Goal: Task Accomplishment & Management: Use online tool/utility

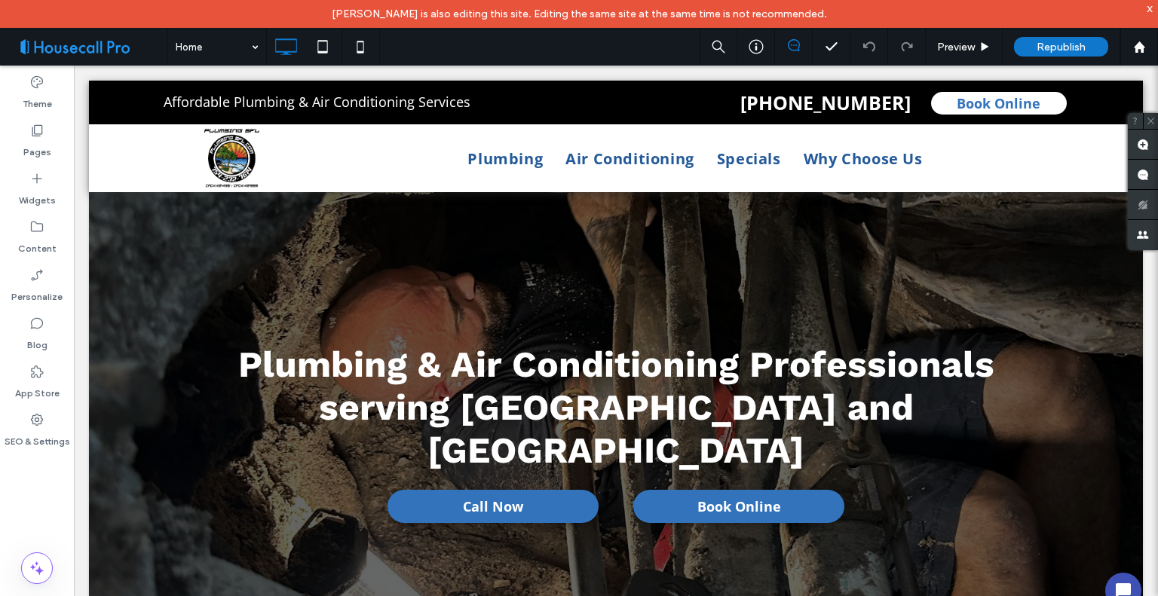
click at [39, 427] on icon at bounding box center [36, 419] width 15 height 15
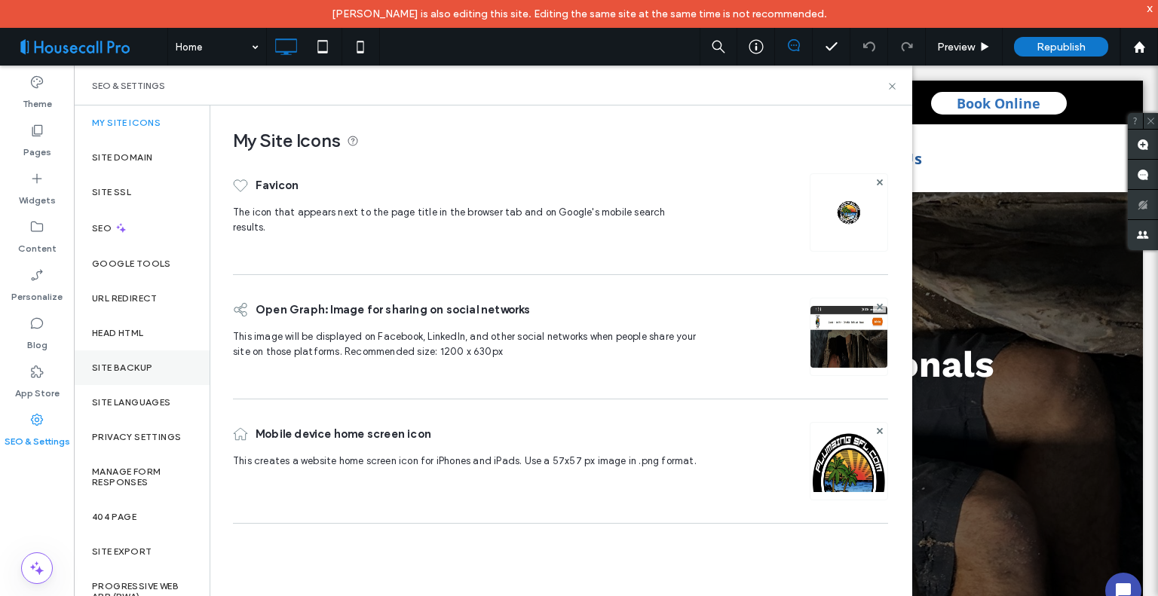
click at [139, 363] on label "Site Backup" at bounding box center [122, 368] width 60 height 11
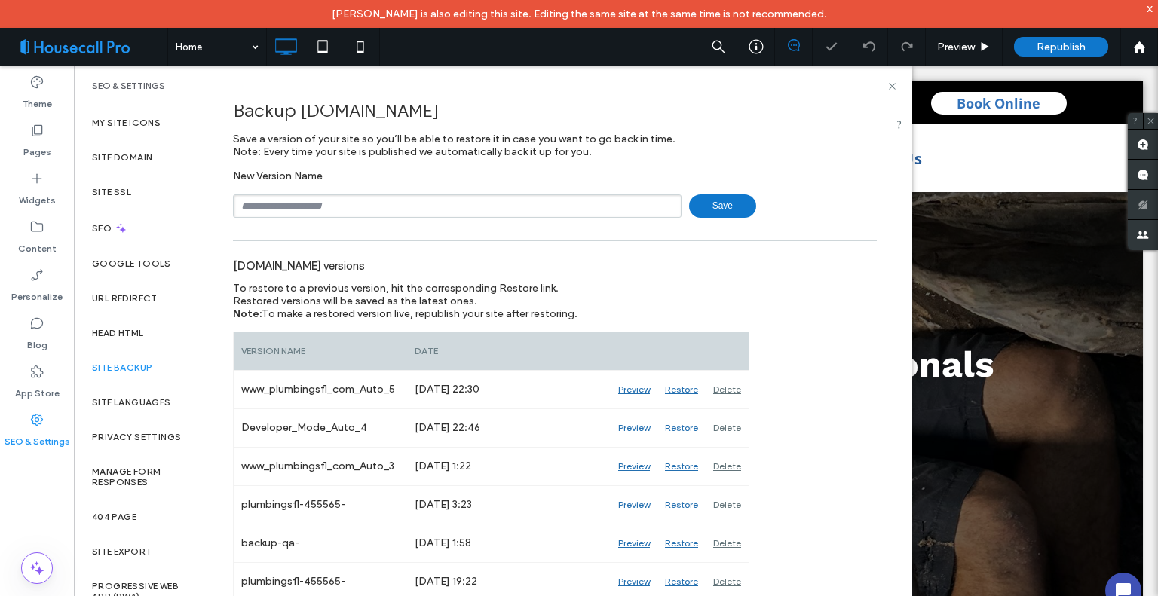
scroll to position [42, 0]
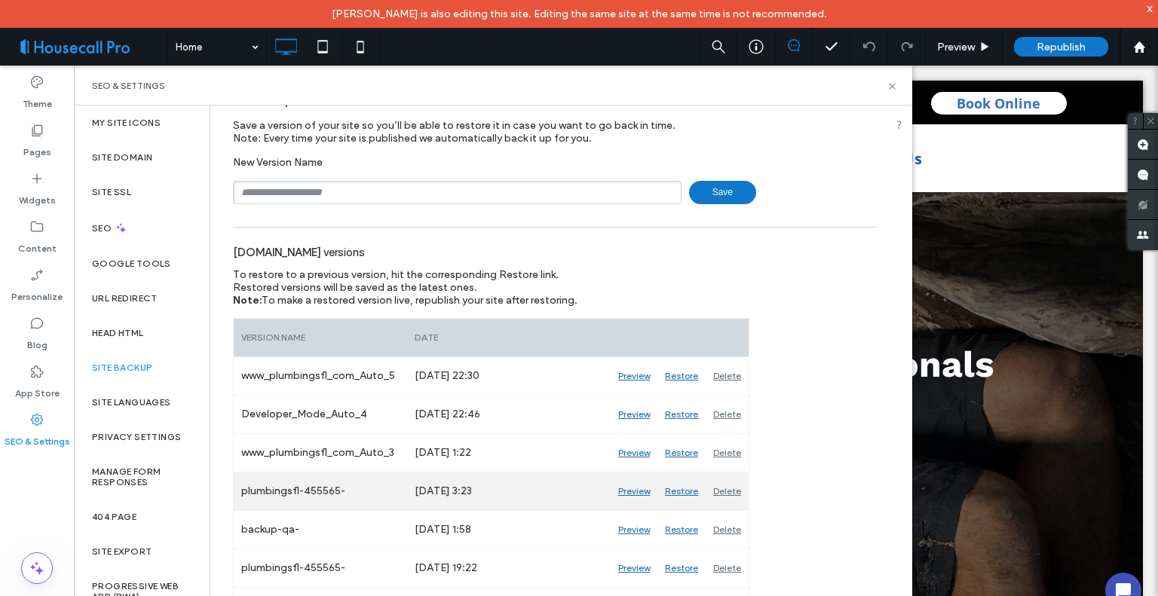
click at [632, 492] on div "Preview" at bounding box center [634, 492] width 47 height 38
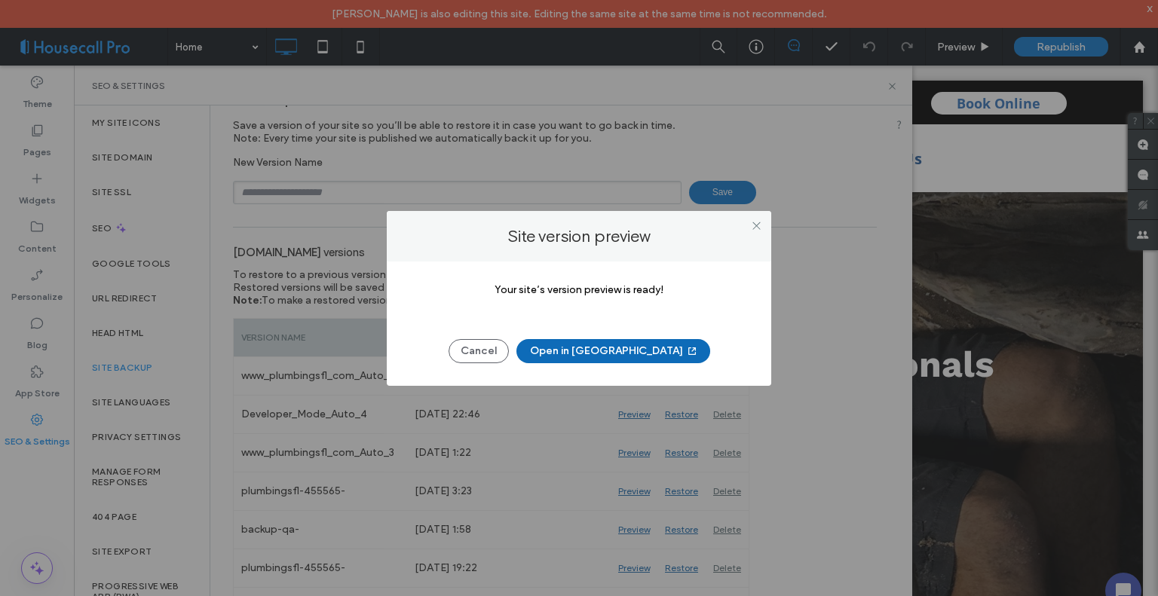
click at [627, 348] on button "Open in [GEOGRAPHIC_DATA]" at bounding box center [614, 351] width 194 height 24
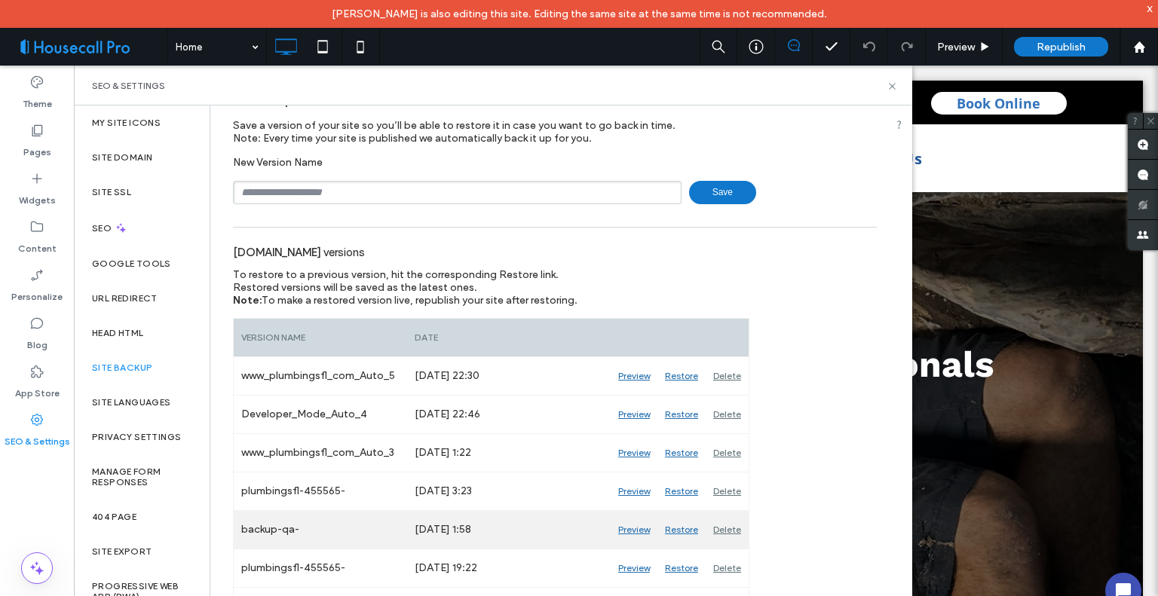
click at [632, 529] on div "Preview" at bounding box center [634, 530] width 47 height 38
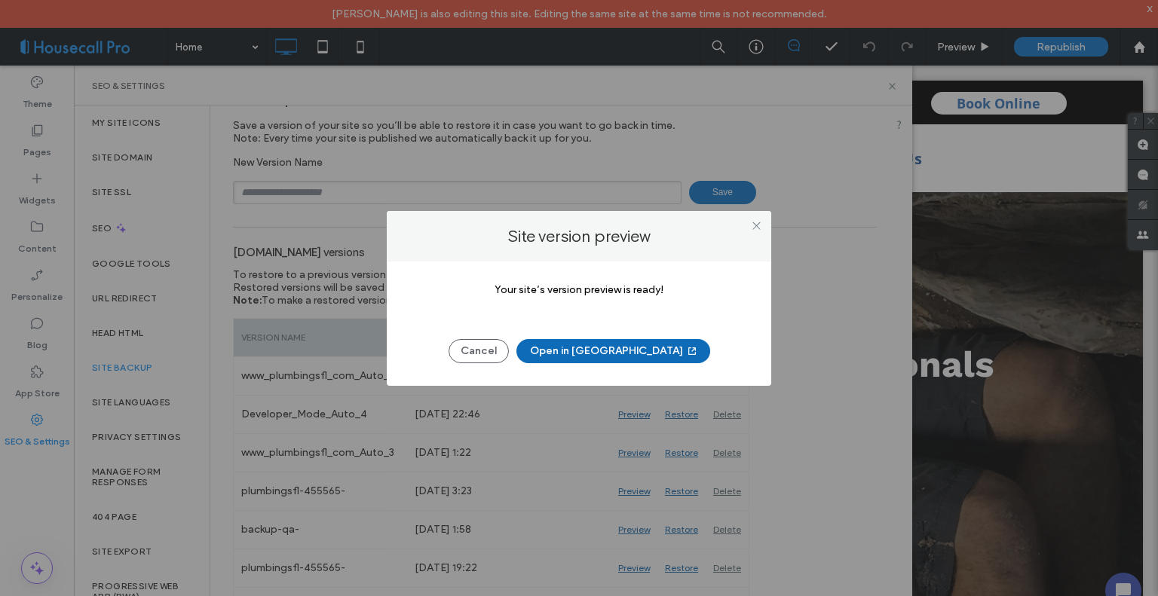
click at [591, 349] on button "Open in [GEOGRAPHIC_DATA]" at bounding box center [614, 351] width 194 height 24
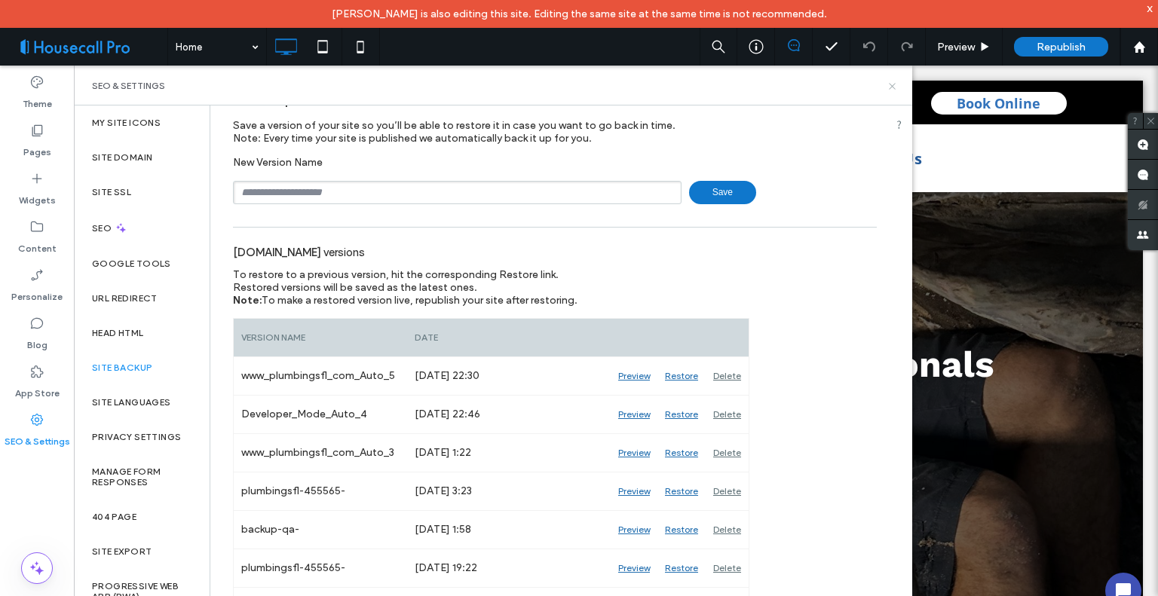
drag, startPoint x: 891, startPoint y: 91, endPoint x: 795, endPoint y: 54, distance: 103.4
click at [891, 91] on icon at bounding box center [892, 86] width 11 height 11
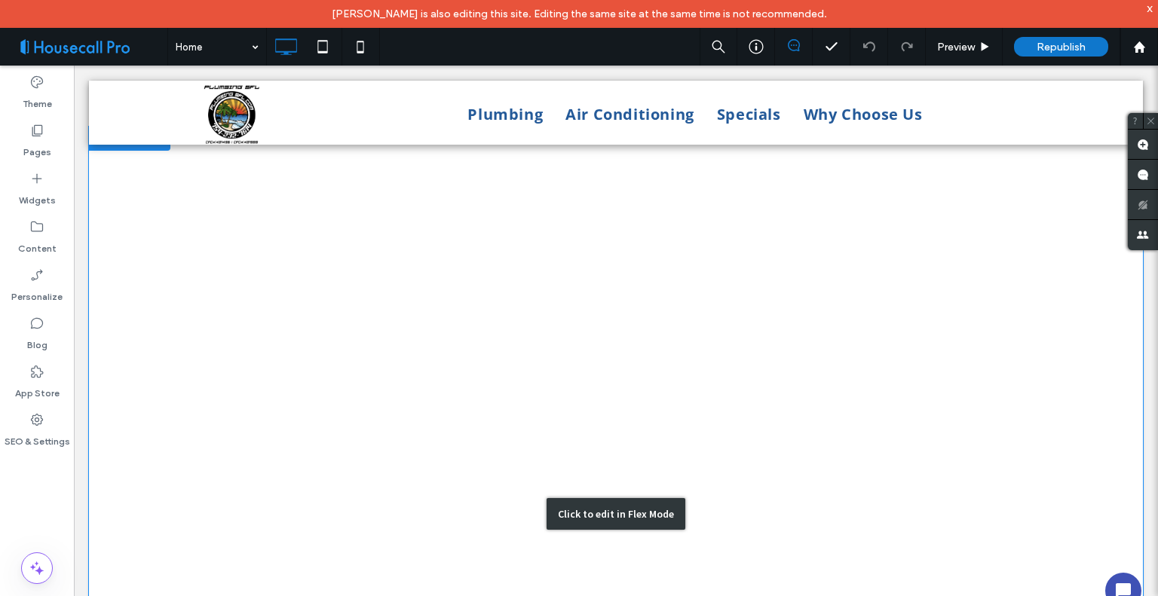
scroll to position [1433, 0]
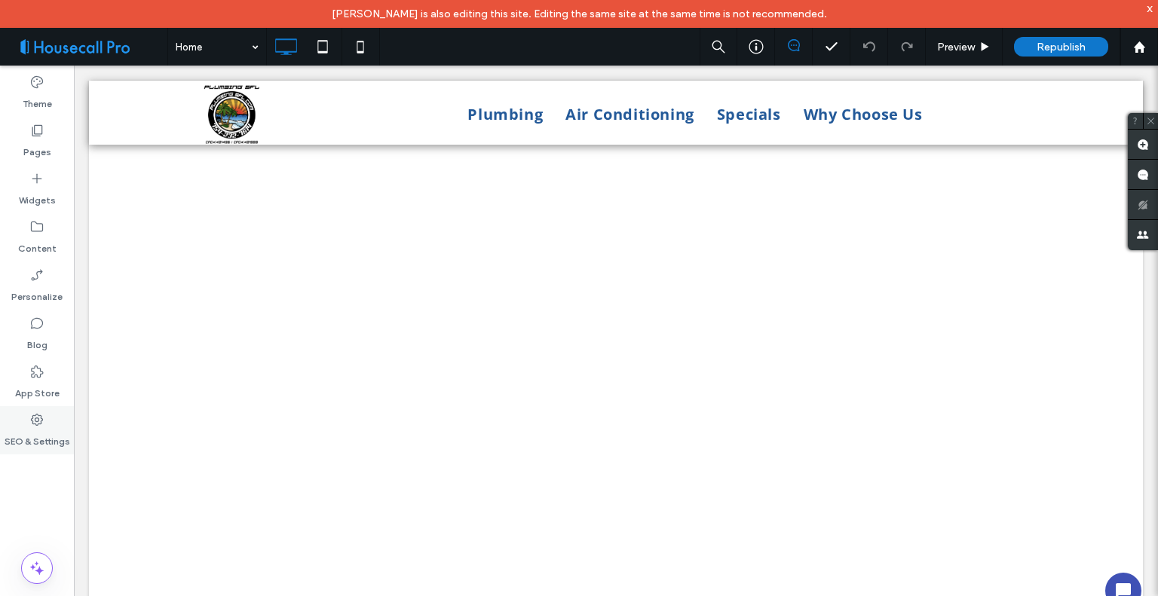
click at [30, 429] on label "SEO & Settings" at bounding box center [38, 438] width 66 height 21
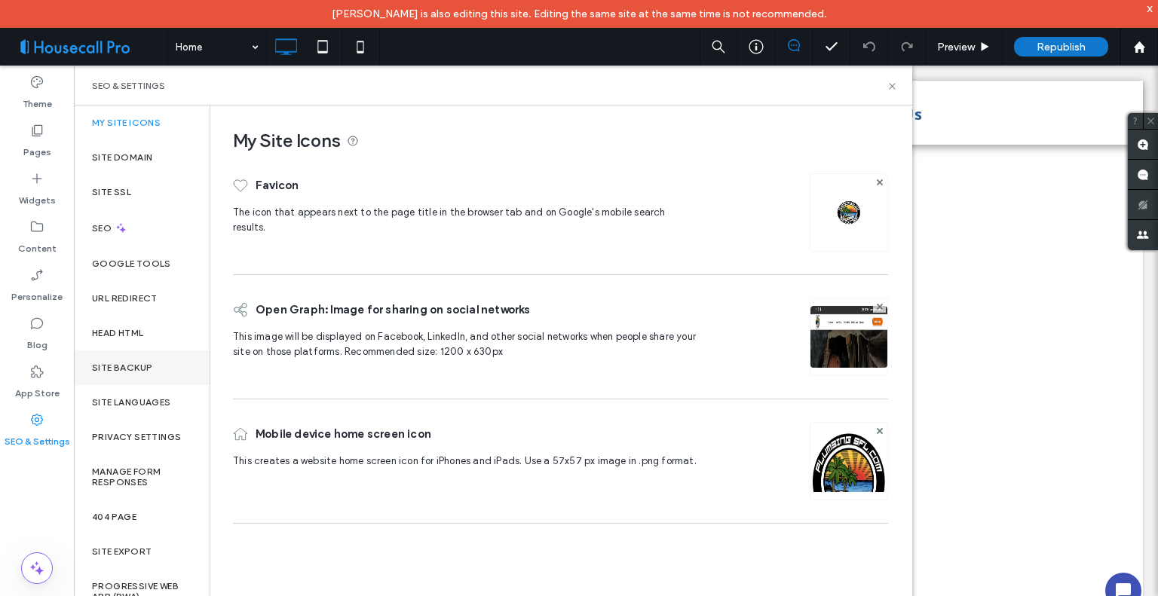
click at [133, 366] on label "Site Backup" at bounding box center [122, 368] width 60 height 11
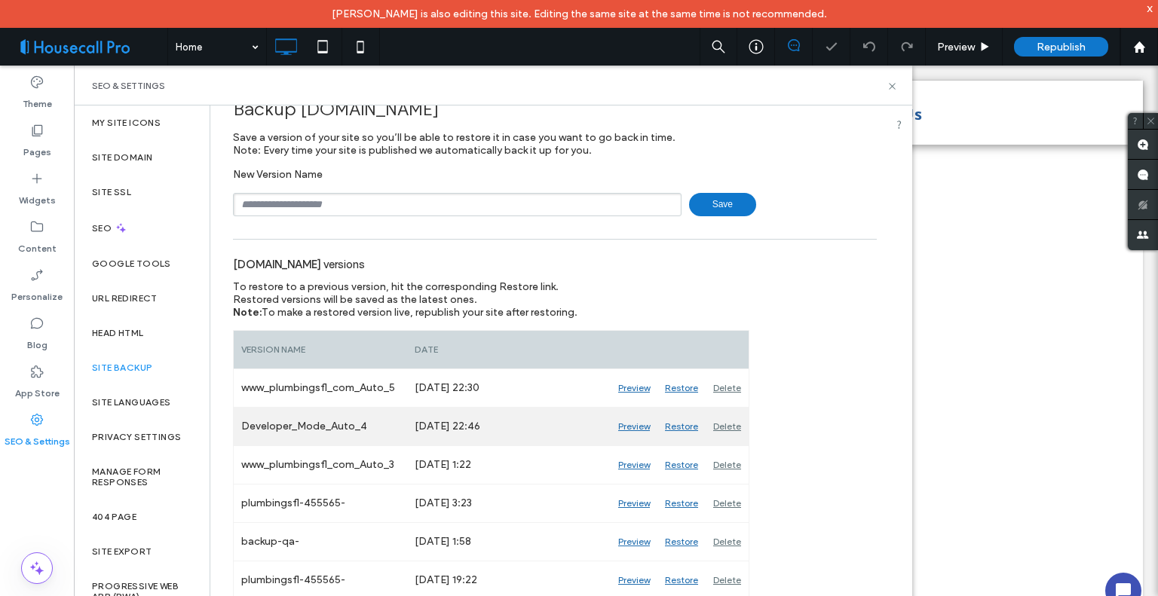
scroll to position [42, 0]
